Goal: Task Accomplishment & Management: Complete application form

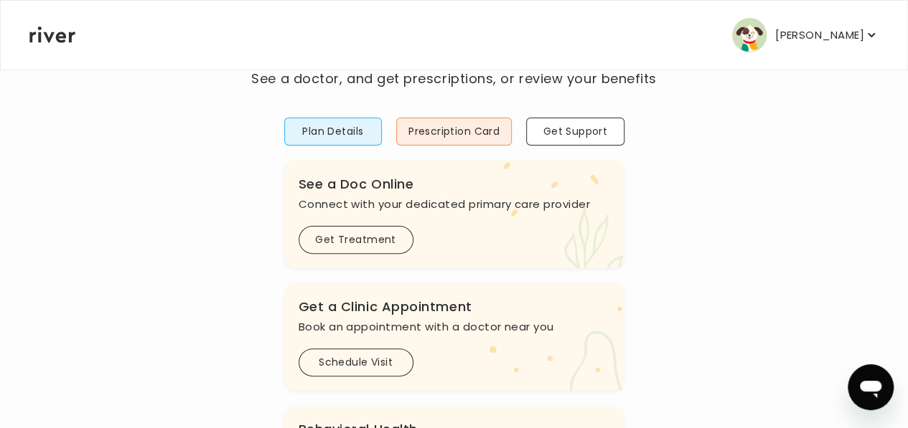
scroll to position [92, 0]
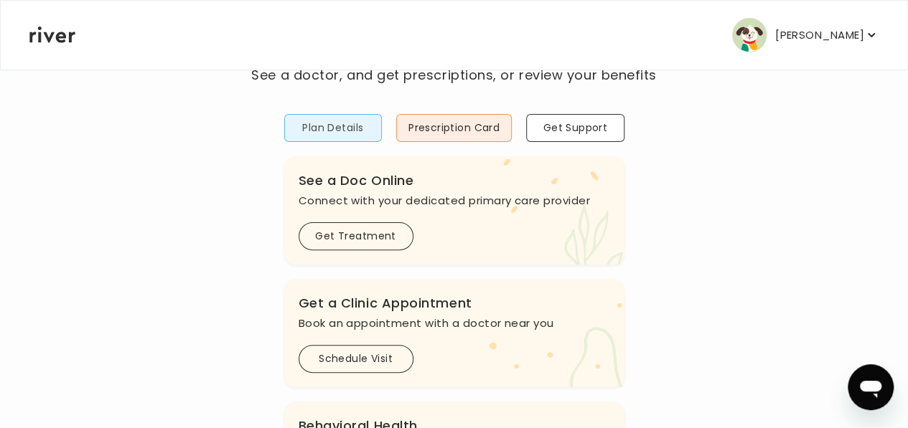
click at [352, 125] on button "Plan Details" at bounding box center [333, 128] width 98 height 28
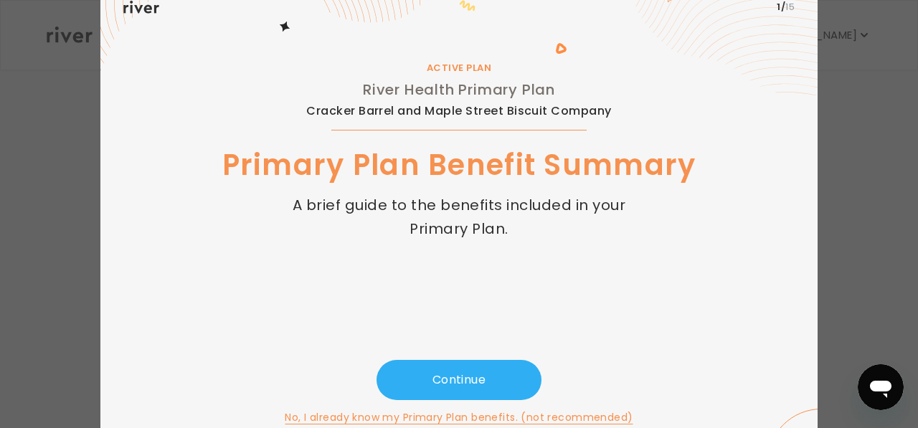
scroll to position [59, 0]
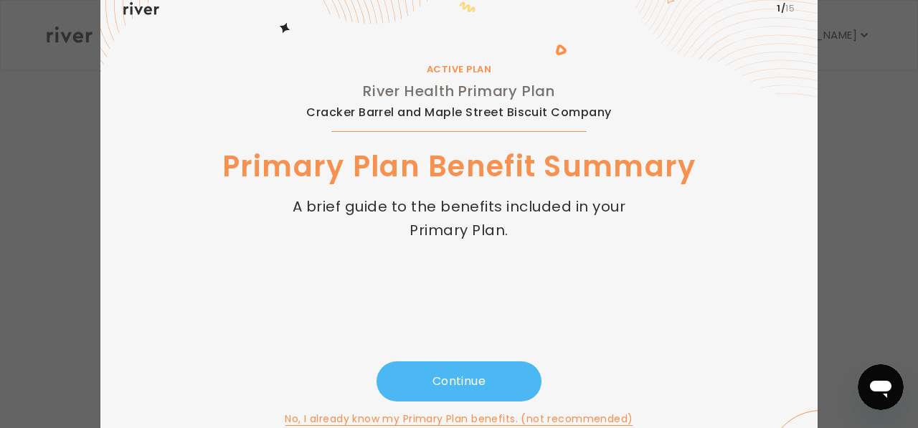
click at [509, 376] on button "Continue" at bounding box center [459, 382] width 165 height 40
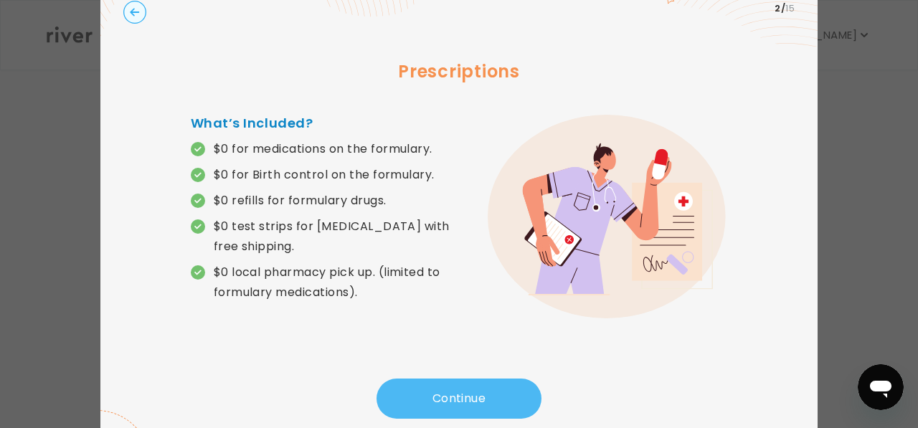
click at [464, 393] on button "Continue" at bounding box center [459, 399] width 165 height 40
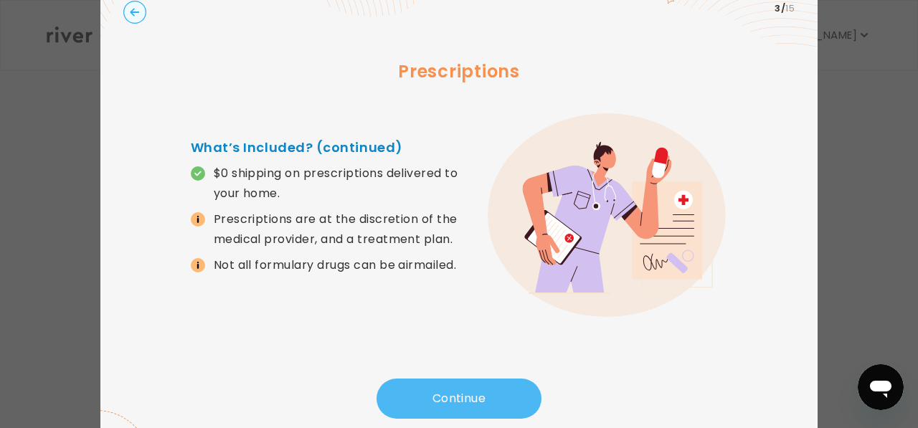
click at [464, 393] on button "Continue" at bounding box center [459, 399] width 165 height 40
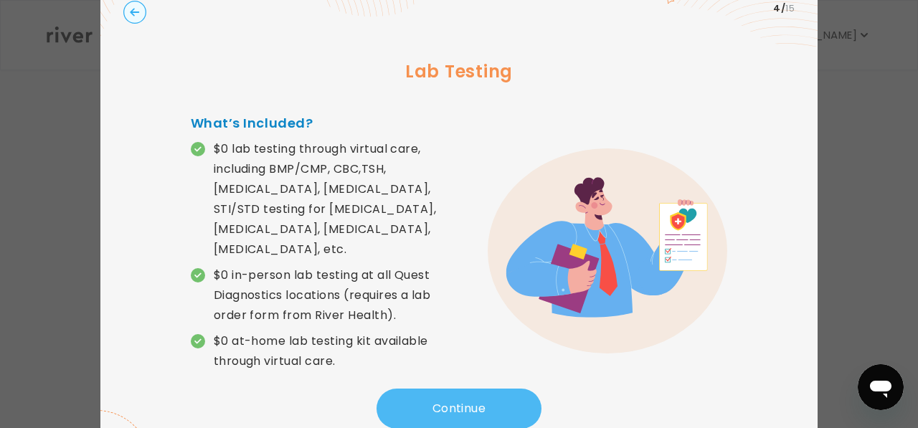
click at [464, 393] on button "Continue" at bounding box center [459, 409] width 165 height 40
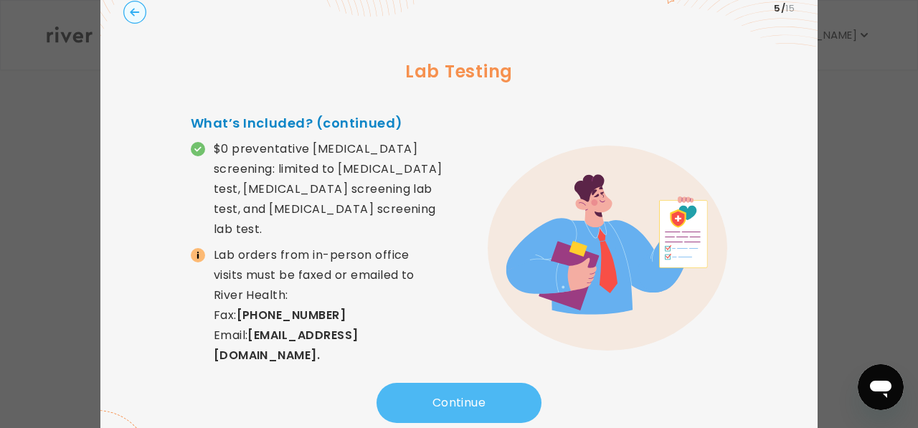
click at [464, 393] on button "Continue" at bounding box center [459, 403] width 165 height 40
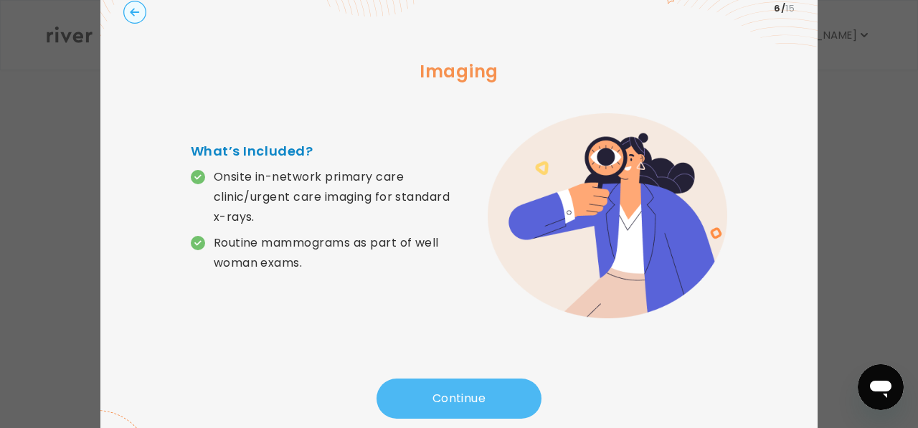
click at [464, 393] on button "Continue" at bounding box center [459, 399] width 165 height 40
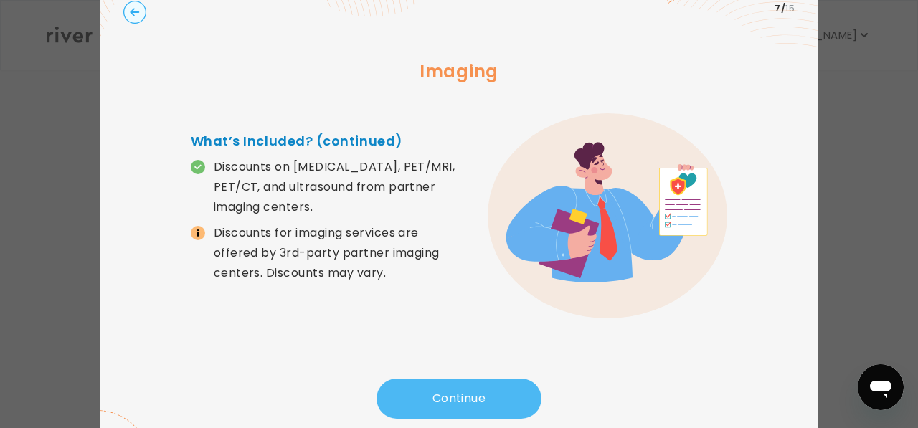
click at [464, 393] on button "Continue" at bounding box center [459, 399] width 165 height 40
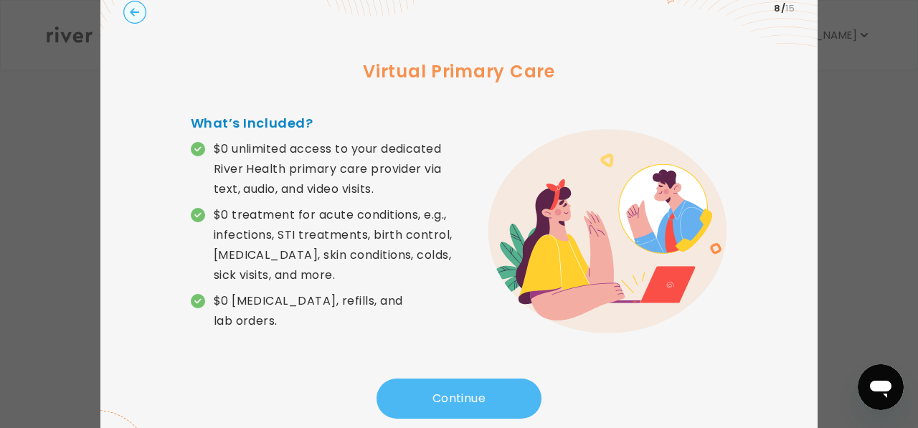
click at [464, 393] on button "Continue" at bounding box center [459, 399] width 165 height 40
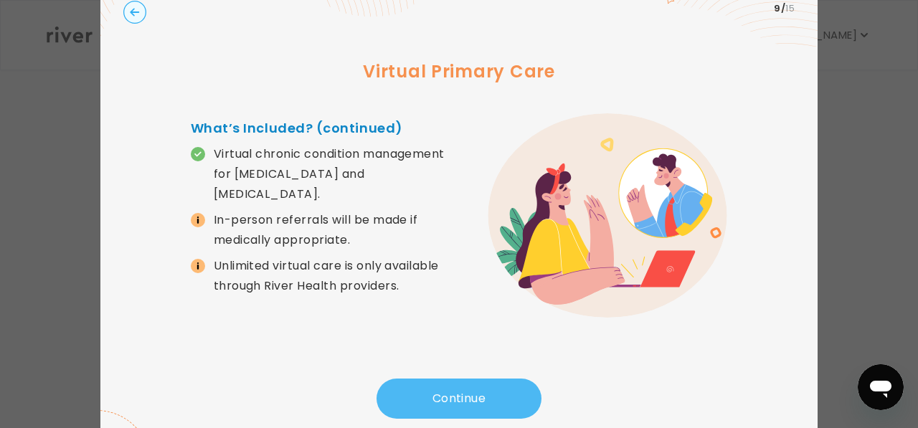
click at [464, 393] on button "Continue" at bounding box center [459, 399] width 165 height 40
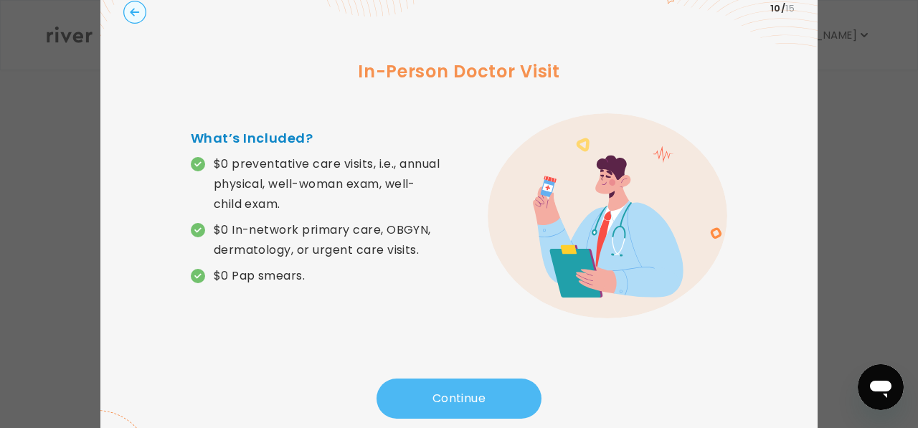
click at [464, 393] on button "Continue" at bounding box center [459, 399] width 165 height 40
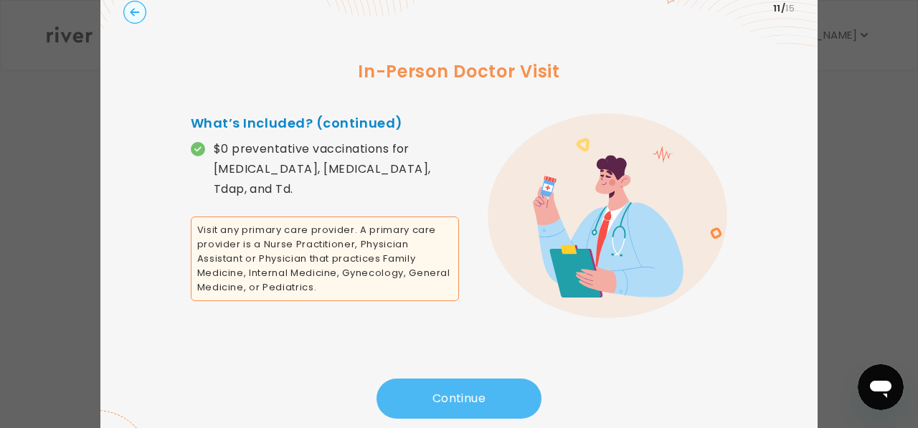
click at [464, 393] on button "Continue" at bounding box center [459, 399] width 165 height 40
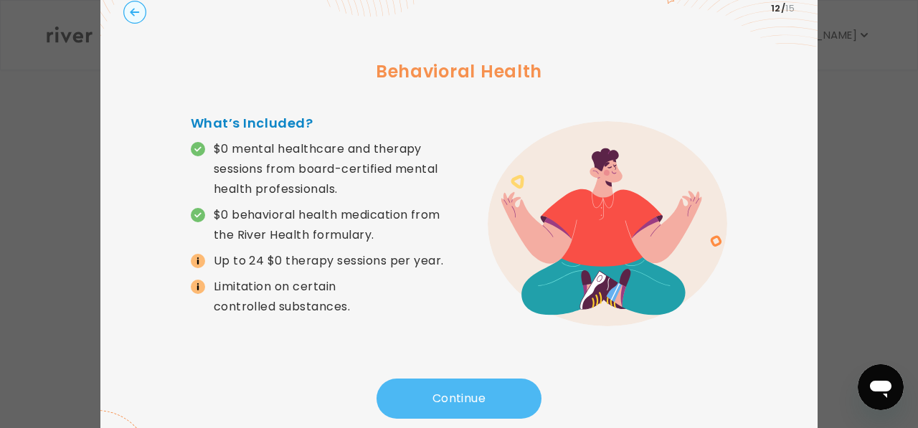
click at [464, 393] on button "Continue" at bounding box center [459, 399] width 165 height 40
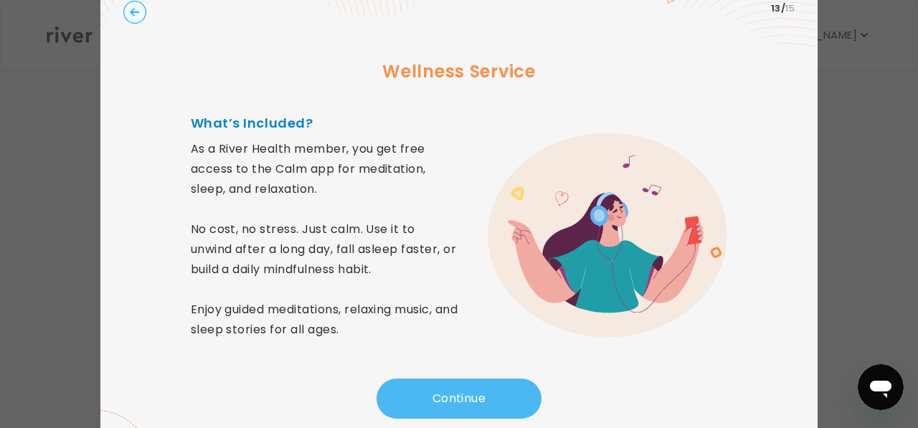
click at [464, 393] on button "Continue" at bounding box center [459, 399] width 165 height 40
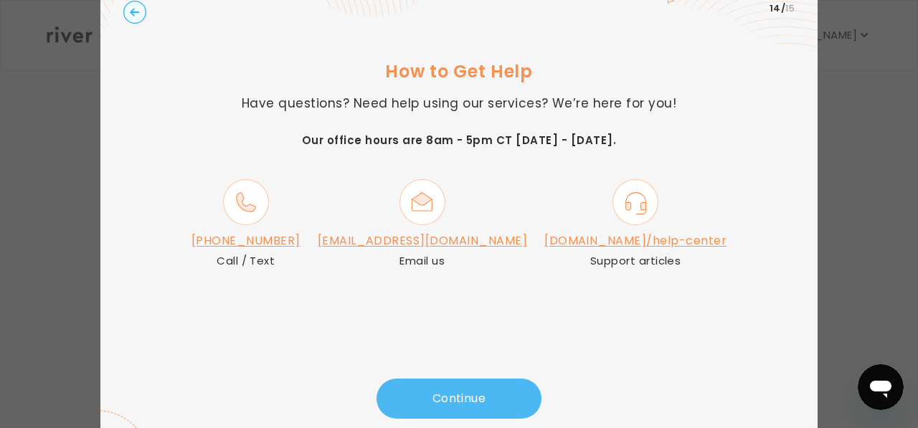
click at [420, 399] on button "Continue" at bounding box center [459, 399] width 165 height 40
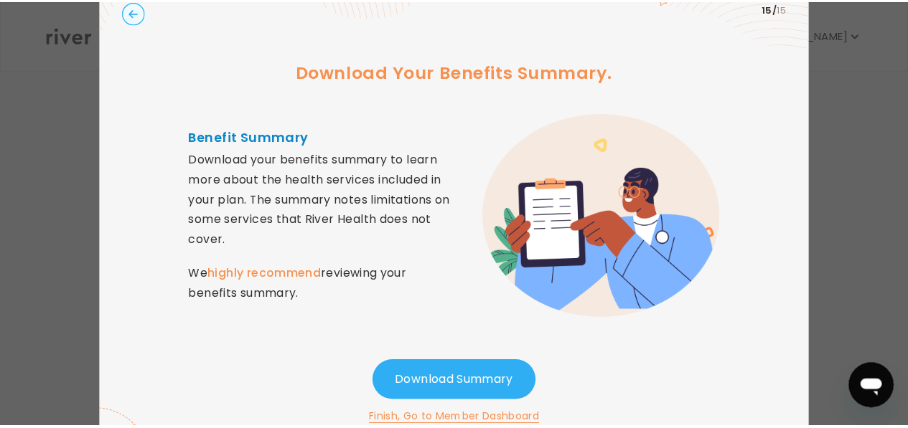
scroll to position [83, 0]
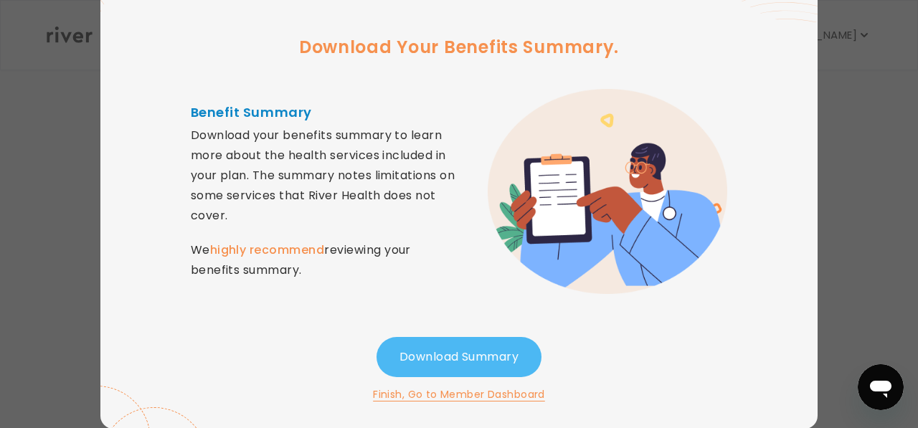
click at [456, 357] on button "Download Summary" at bounding box center [459, 357] width 165 height 40
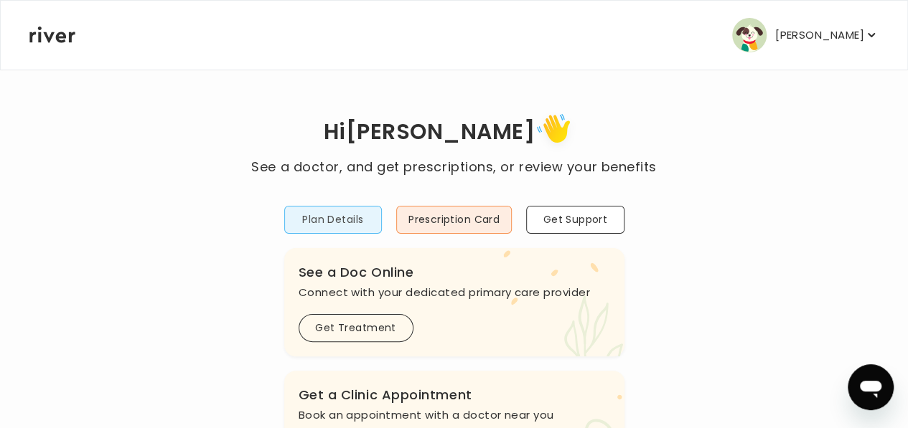
click at [344, 218] on button "Plan Details" at bounding box center [333, 220] width 98 height 28
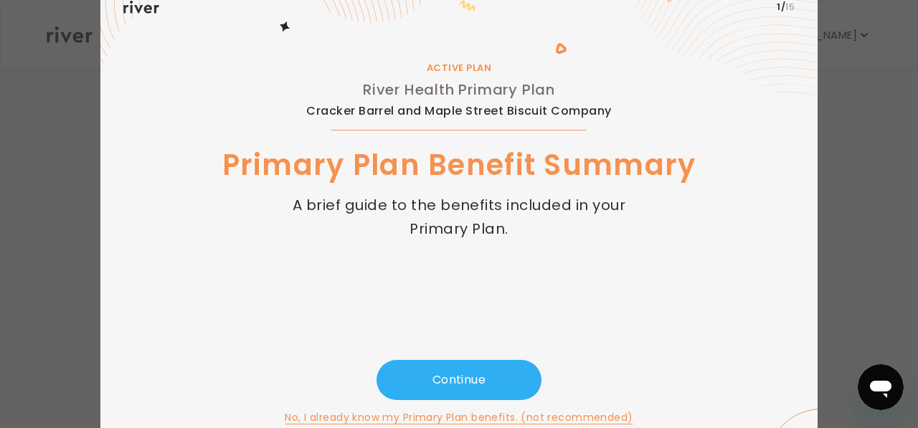
scroll to position [62, 0]
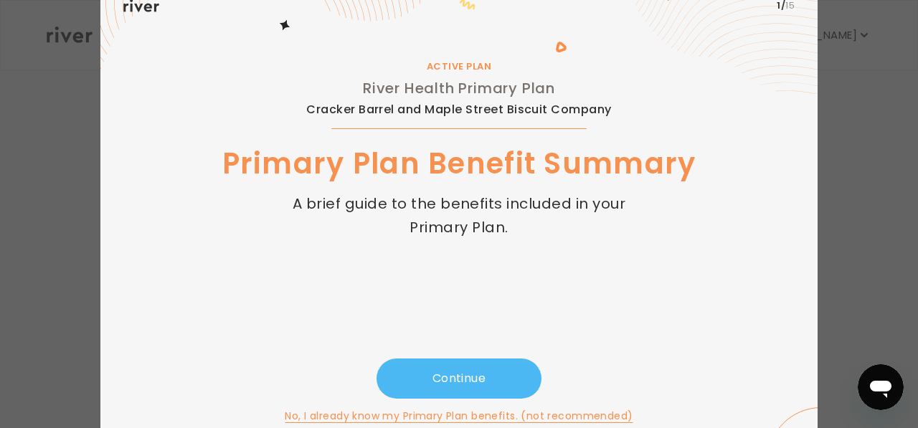
click at [466, 388] on button "Continue" at bounding box center [459, 379] width 165 height 40
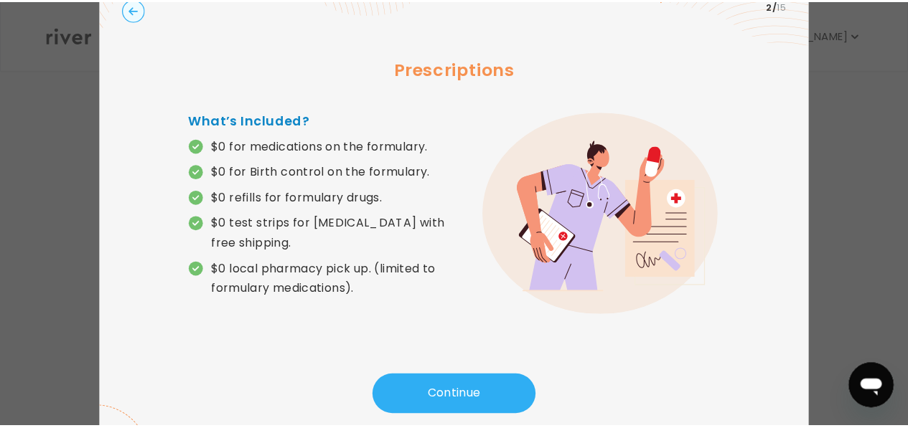
scroll to position [0, 0]
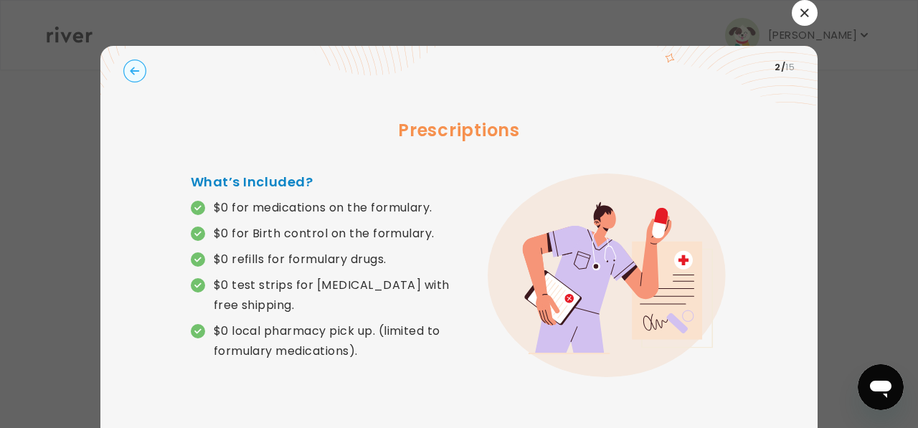
click at [801, 9] on icon "button" at bounding box center [805, 13] width 9 height 9
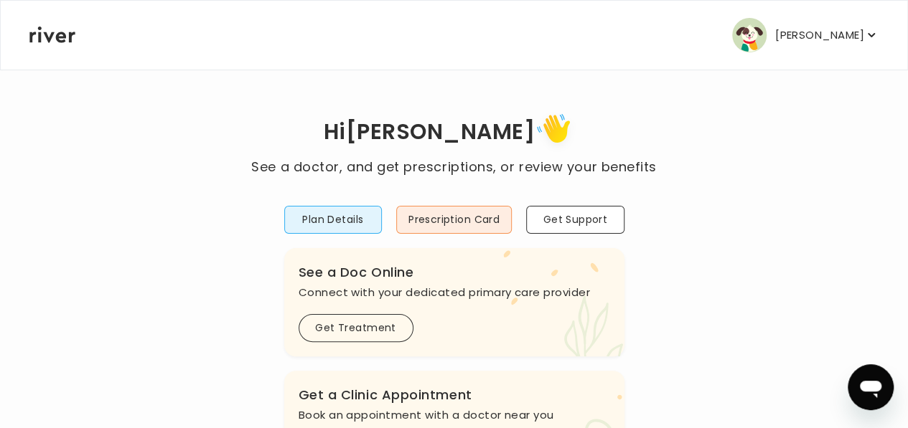
click at [867, 35] on icon "button" at bounding box center [870, 35] width 7 height 4
click at [598, 225] on button "Get Support" at bounding box center [575, 220] width 98 height 28
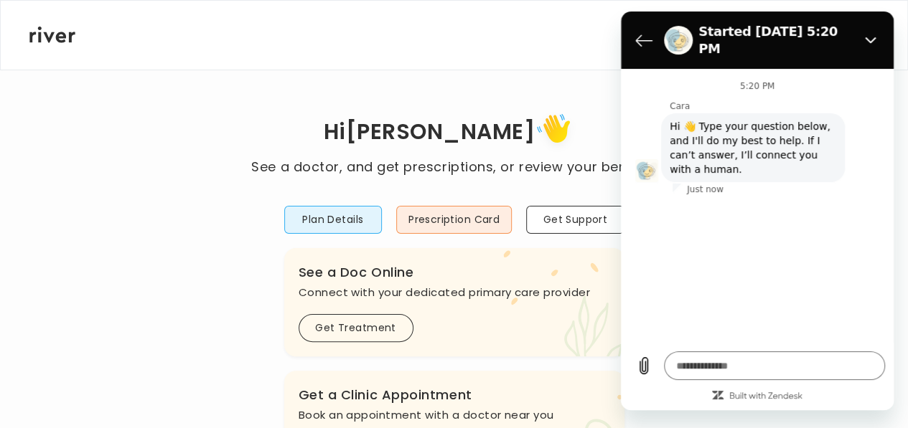
click at [595, 109] on h1 "Hi [PERSON_NAME]" at bounding box center [453, 133] width 405 height 48
click at [872, 34] on icon "Close" at bounding box center [869, 39] width 11 height 11
type textarea "*"
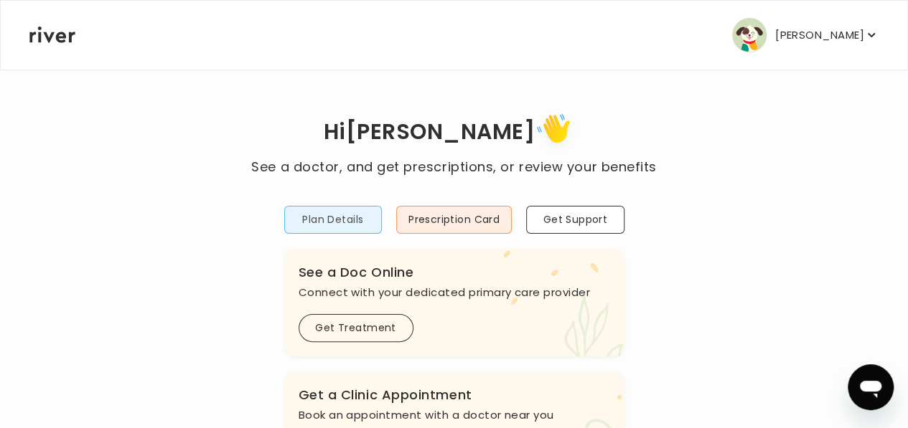
click at [321, 225] on button "Plan Details" at bounding box center [333, 220] width 98 height 28
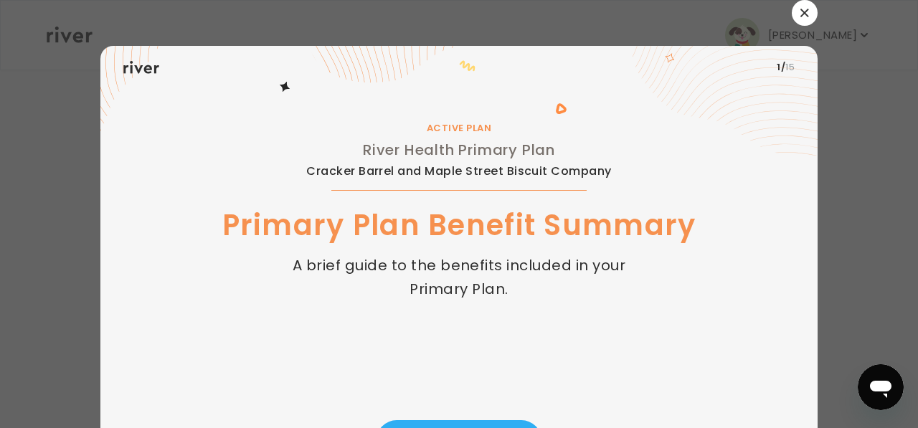
scroll to position [83, 0]
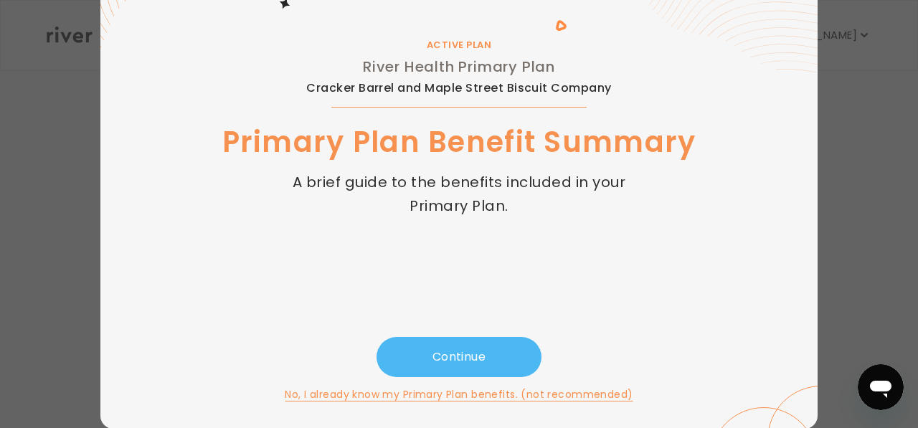
click at [461, 358] on button "Continue" at bounding box center [459, 357] width 165 height 40
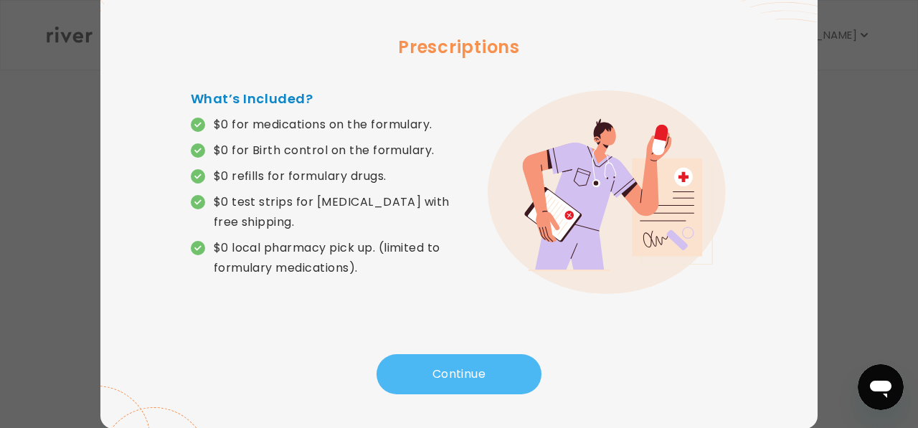
click at [461, 371] on button "Continue" at bounding box center [459, 374] width 165 height 40
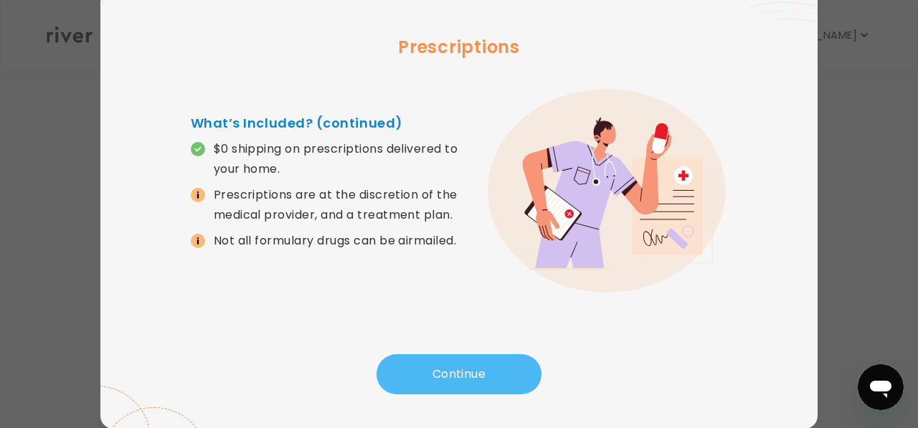
click at [461, 371] on button "Continue" at bounding box center [459, 374] width 165 height 40
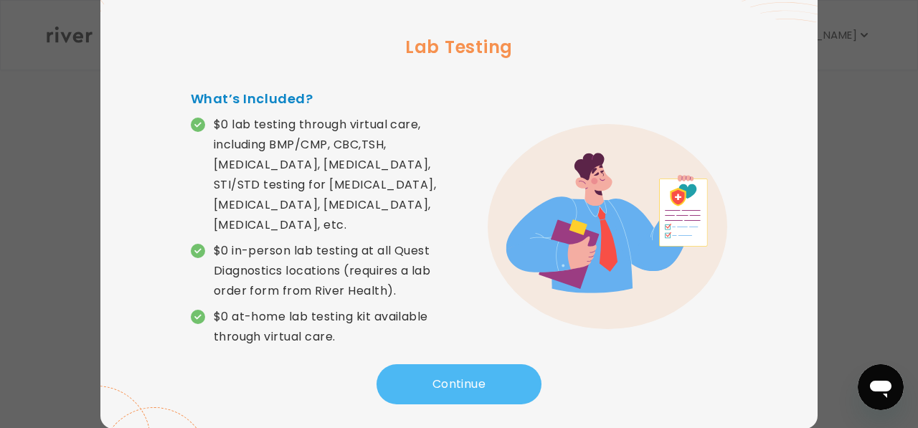
click at [461, 371] on button "Continue" at bounding box center [459, 384] width 165 height 40
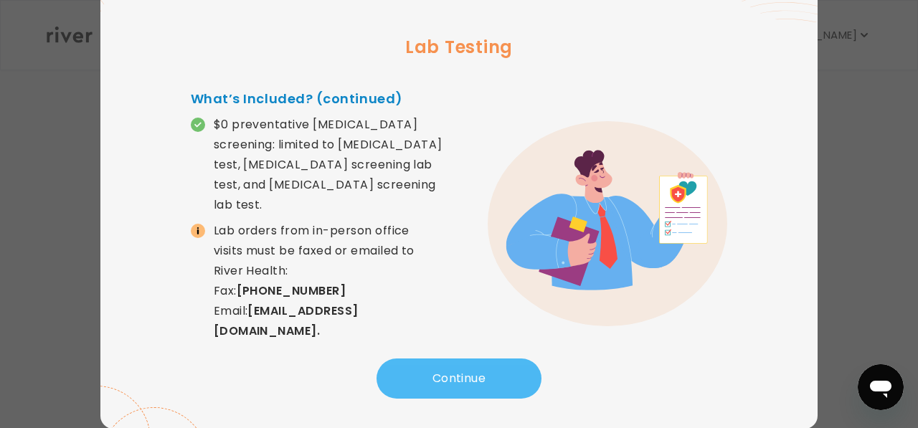
click at [461, 371] on button "Continue" at bounding box center [459, 379] width 165 height 40
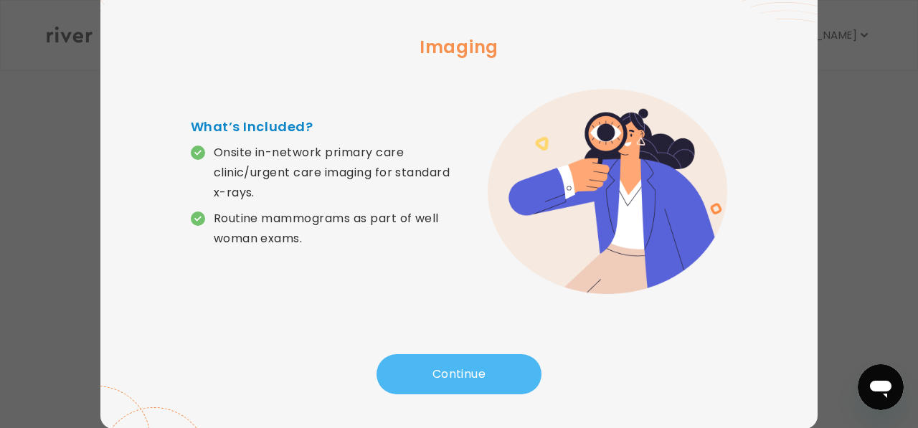
click at [461, 371] on button "Continue" at bounding box center [459, 374] width 165 height 40
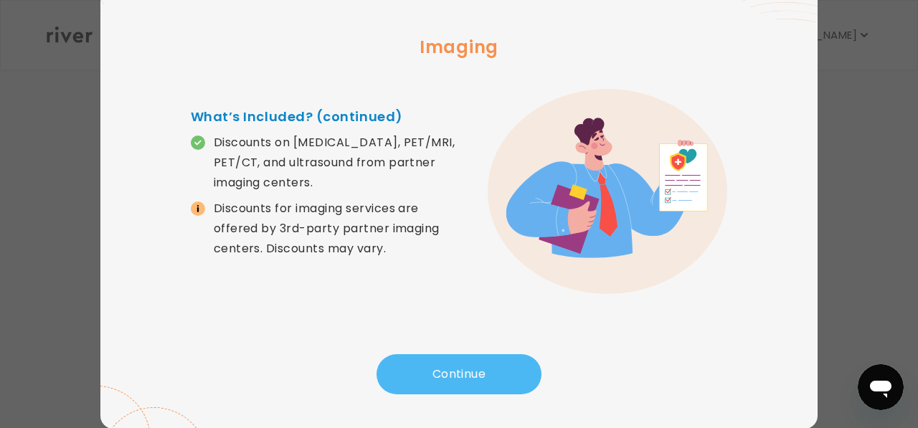
click at [461, 371] on button "Continue" at bounding box center [459, 374] width 165 height 40
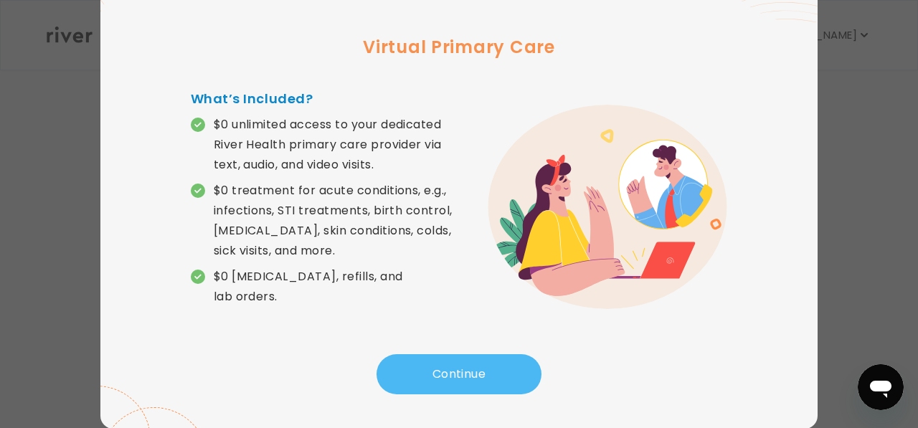
click at [461, 371] on button "Continue" at bounding box center [459, 374] width 165 height 40
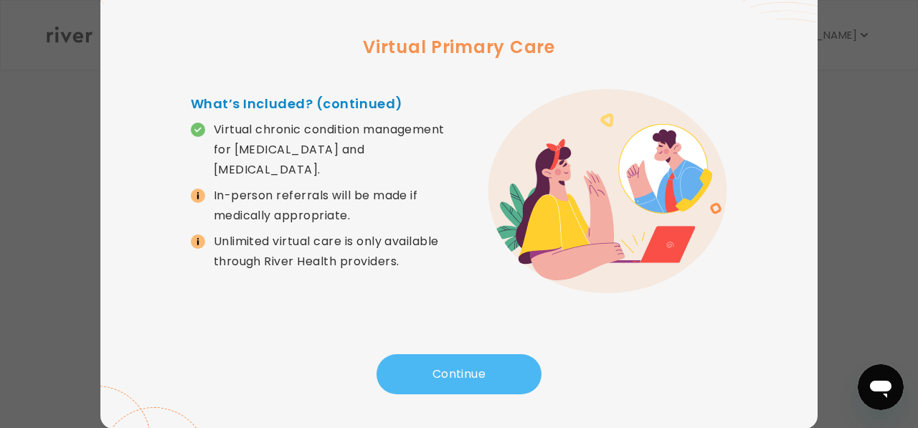
click at [461, 371] on button "Continue" at bounding box center [459, 374] width 165 height 40
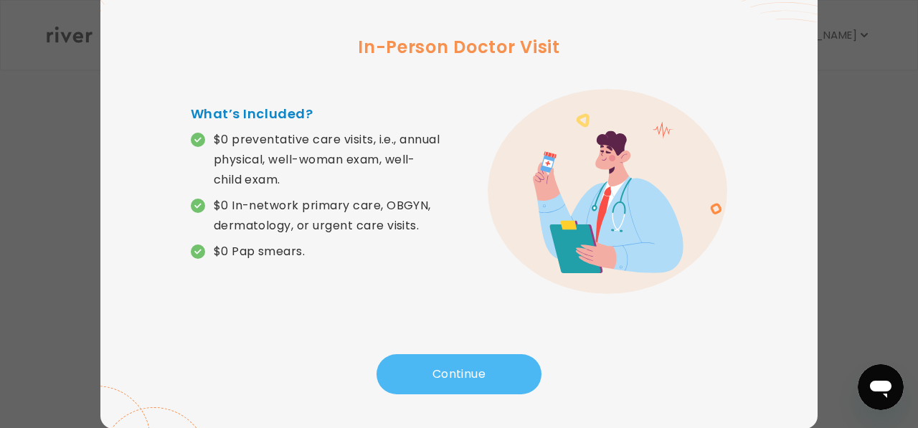
click at [461, 371] on button "Continue" at bounding box center [459, 374] width 165 height 40
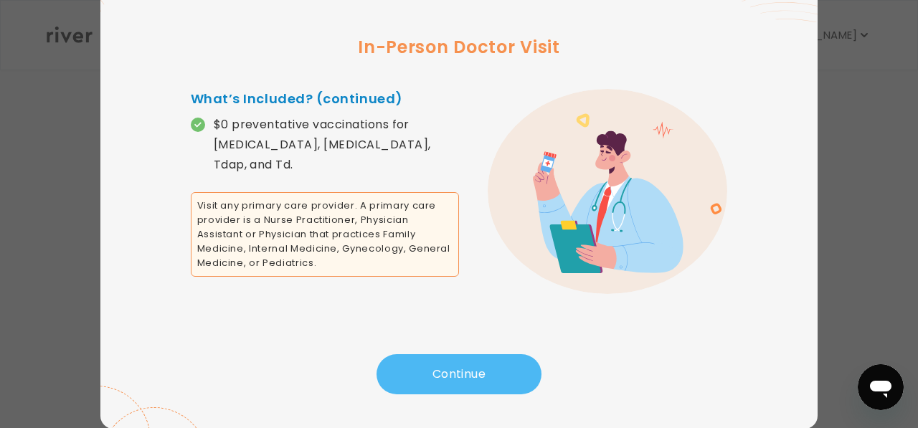
click at [461, 371] on button "Continue" at bounding box center [459, 374] width 165 height 40
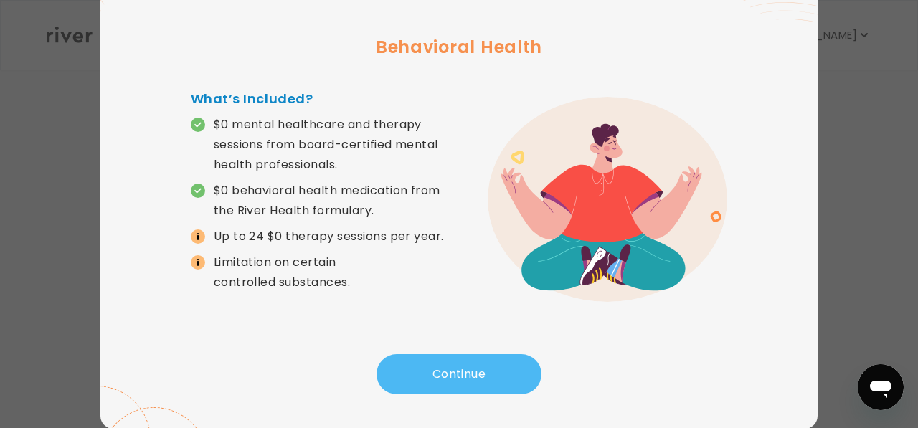
click at [461, 371] on button "Continue" at bounding box center [459, 374] width 165 height 40
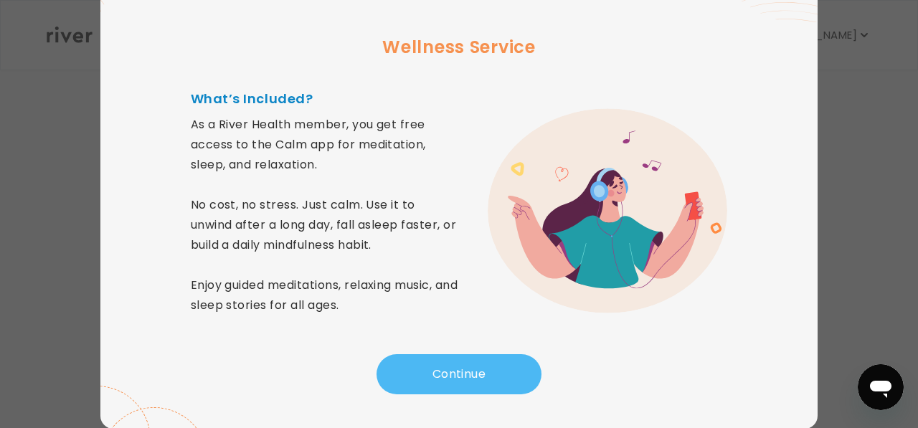
click at [461, 371] on button "Continue" at bounding box center [459, 374] width 165 height 40
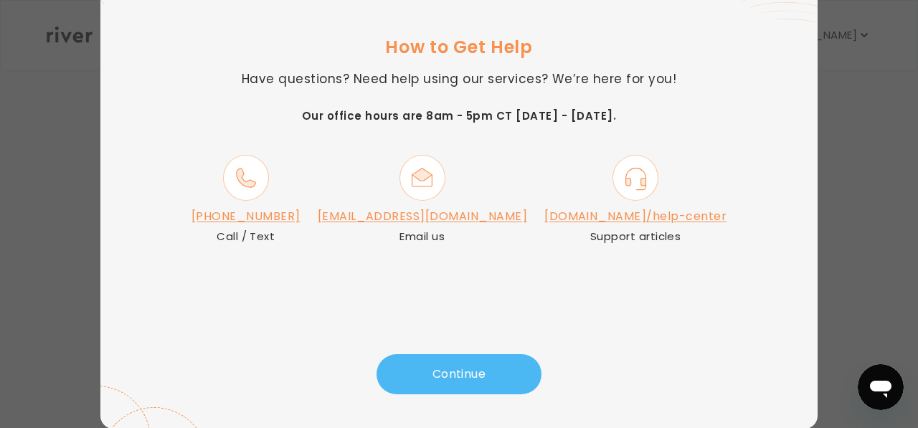
click at [452, 377] on button "Continue" at bounding box center [459, 374] width 165 height 40
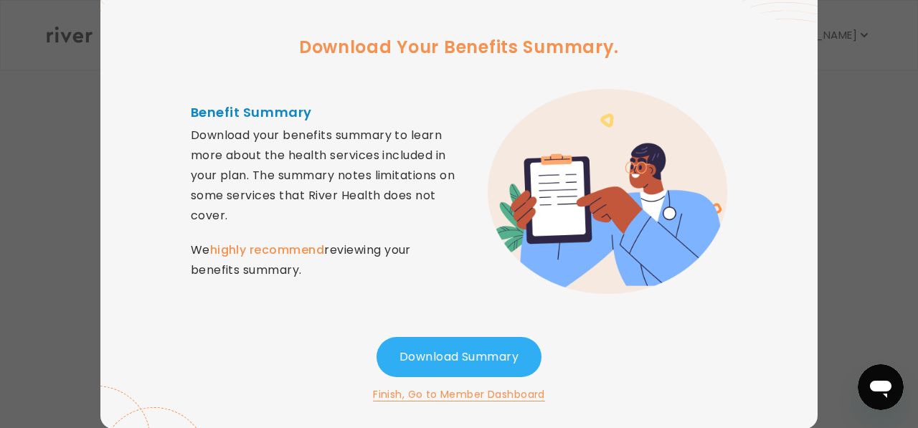
click at [504, 395] on button "Finish, Go to Member Dashboard" at bounding box center [459, 394] width 172 height 17
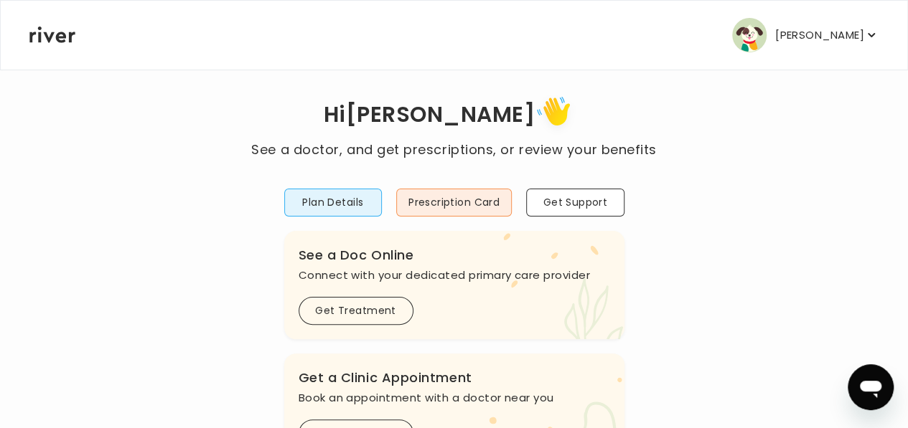
scroll to position [0, 0]
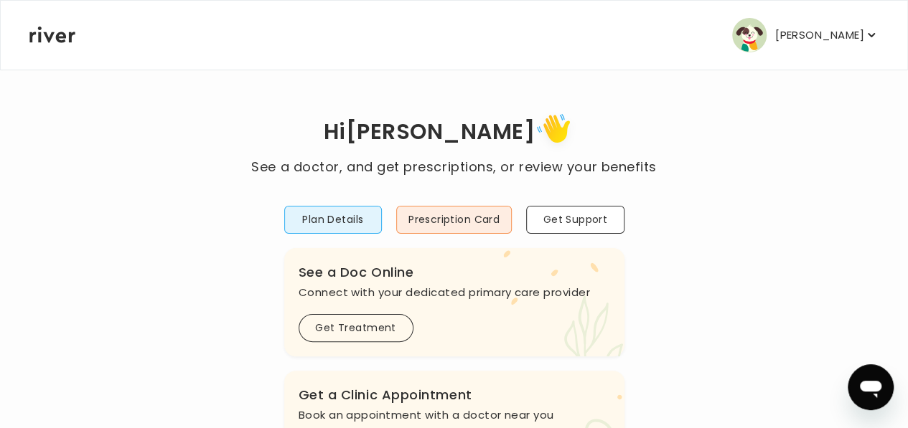
click at [867, 34] on icon "button" at bounding box center [870, 35] width 7 height 4
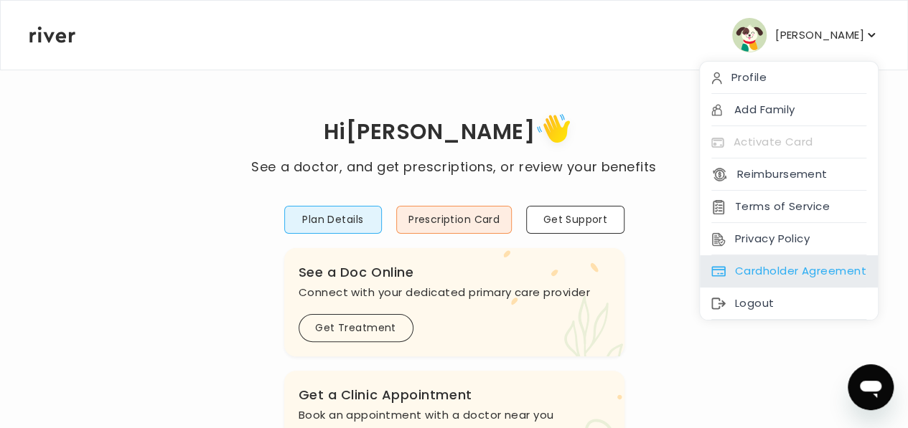
click at [803, 272] on div "Cardholder Agreement" at bounding box center [788, 271] width 178 height 32
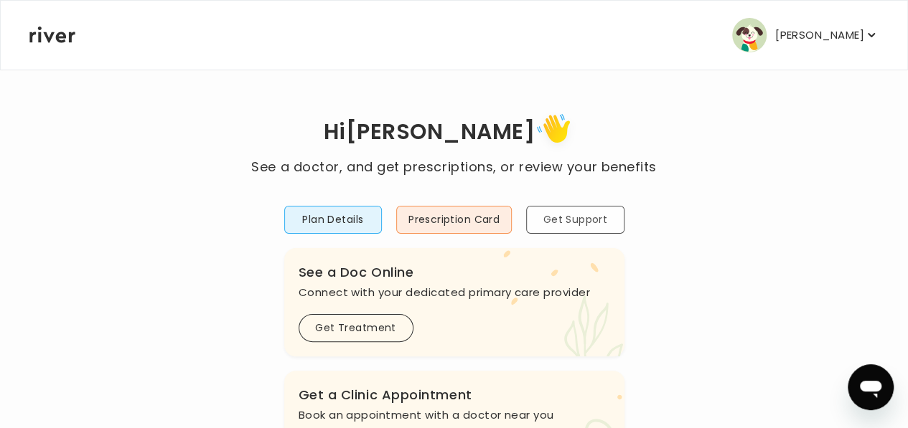
click at [571, 221] on button "Get Support" at bounding box center [575, 220] width 98 height 28
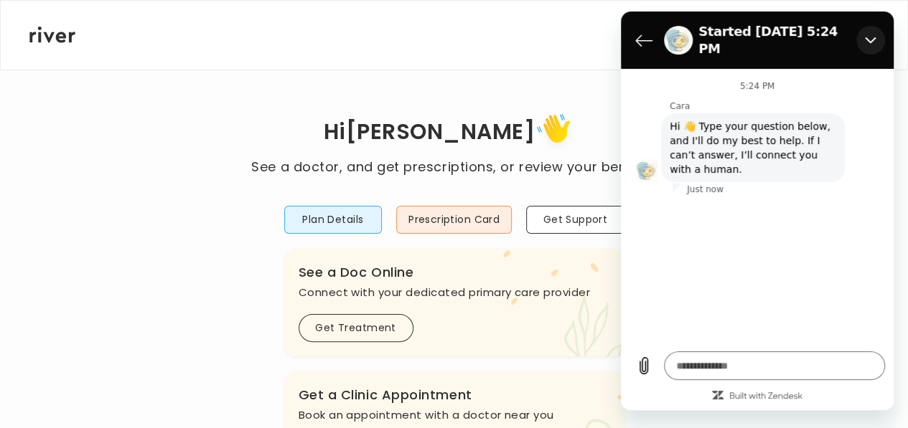
click at [869, 34] on icon "Close" at bounding box center [869, 39] width 11 height 11
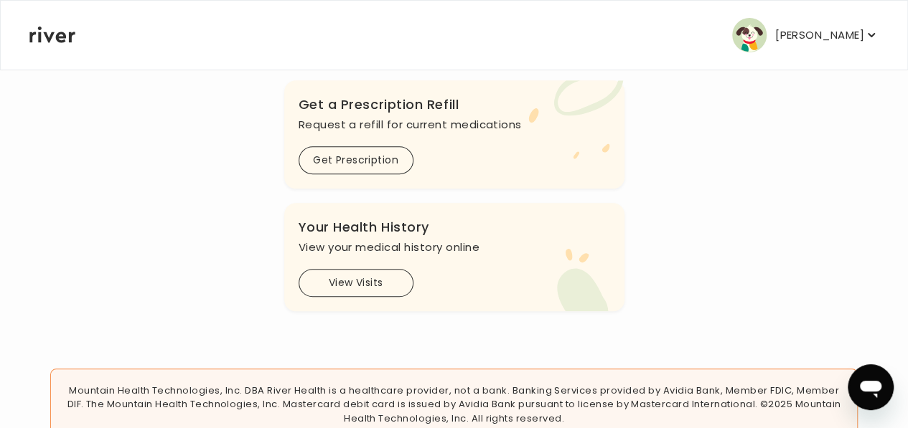
scroll to position [611, 0]
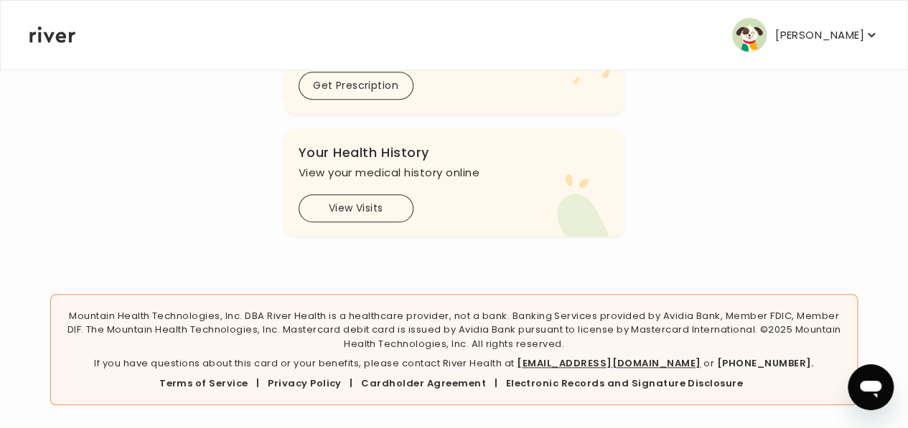
click at [608, 362] on link "[EMAIL_ADDRESS][DOMAIN_NAME]" at bounding box center [609, 364] width 184 height 14
type textarea "*"
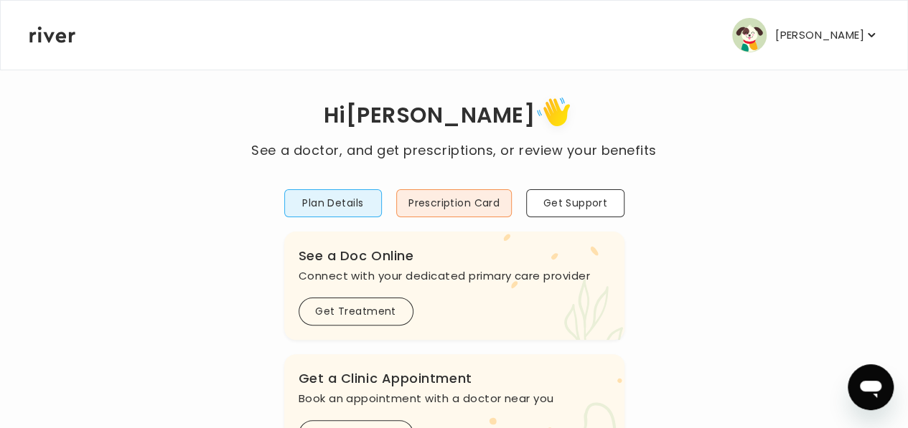
scroll to position [0, 0]
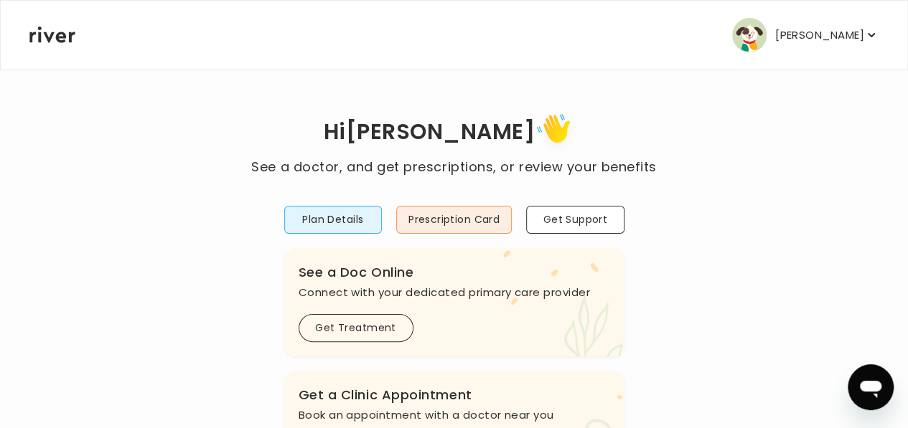
click at [864, 35] on icon "button" at bounding box center [871, 35] width 14 height 14
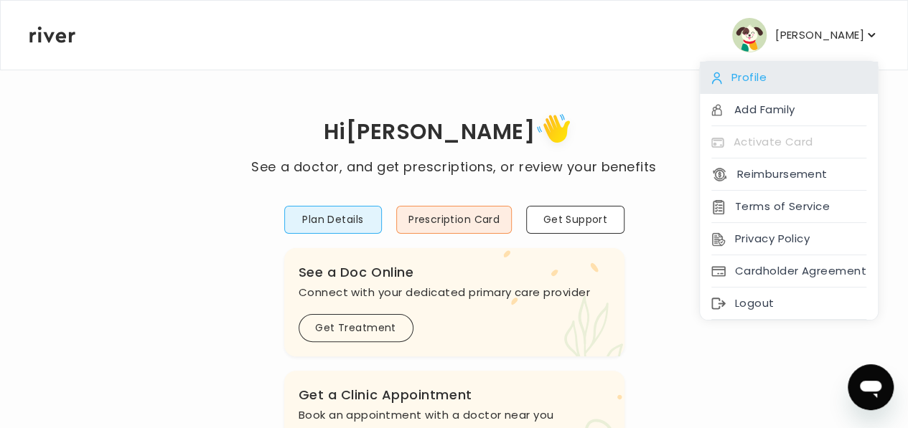
click at [735, 75] on div "Profile" at bounding box center [788, 78] width 178 height 32
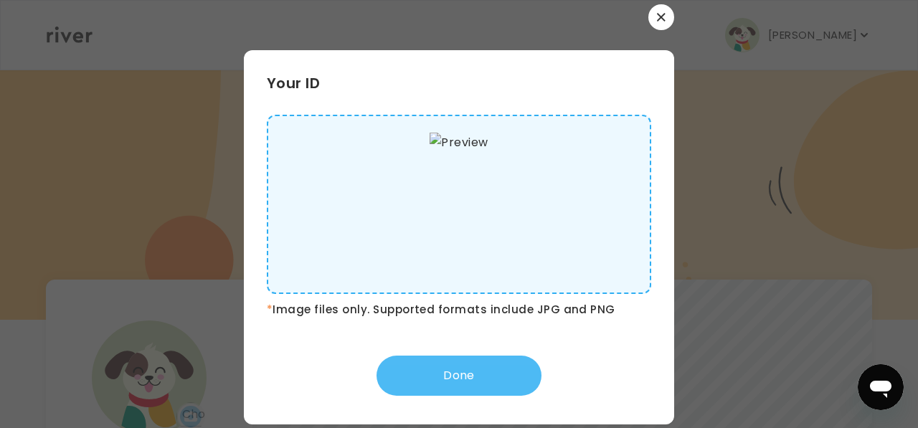
click at [463, 395] on div "Your ID * Image files only. Supported formats include JPG and PNG Done" at bounding box center [459, 237] width 430 height 374
click at [468, 377] on button "Done" at bounding box center [459, 376] width 165 height 40
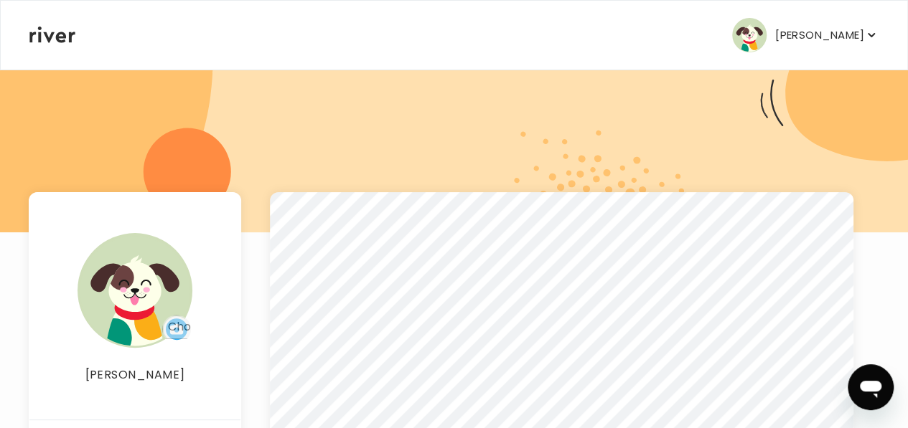
scroll to position [86, 0]
